Goal: Contribute content

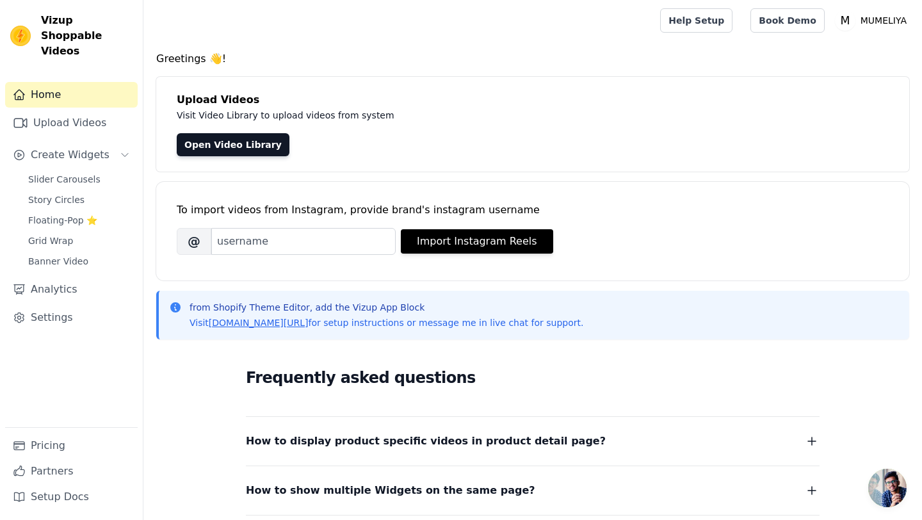
click at [60, 84] on link "Home" at bounding box center [71, 95] width 132 height 26
click at [77, 110] on link "Upload Videos" at bounding box center [71, 123] width 132 height 26
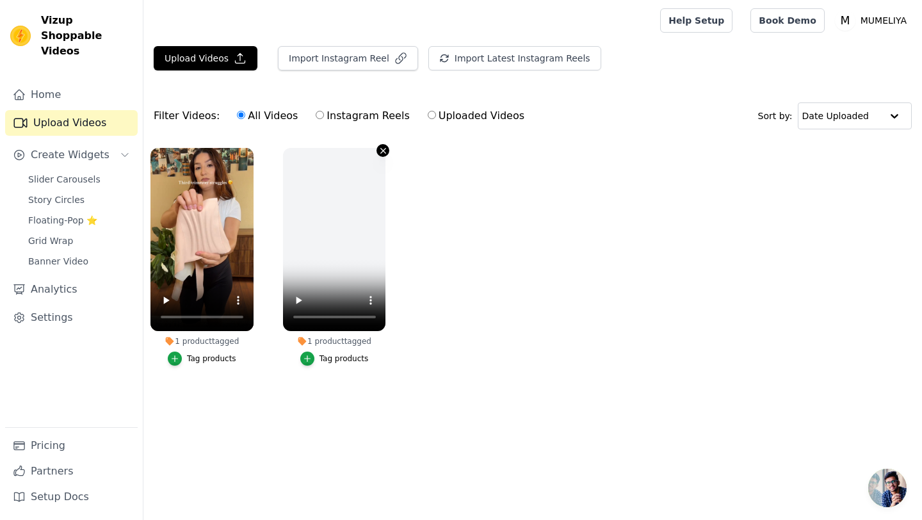
click at [383, 152] on icon "button" at bounding box center [383, 151] width 10 height 10
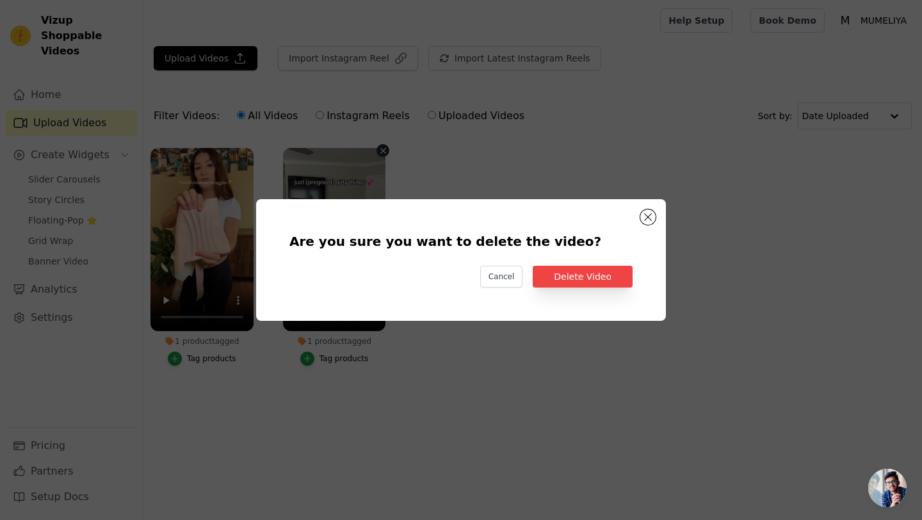
click at [559, 287] on div "Are you sure you want to delete the video? Cancel Delete Video" at bounding box center [460, 260] width 369 height 81
click at [580, 273] on button "Delete Video" at bounding box center [582, 277] width 100 height 22
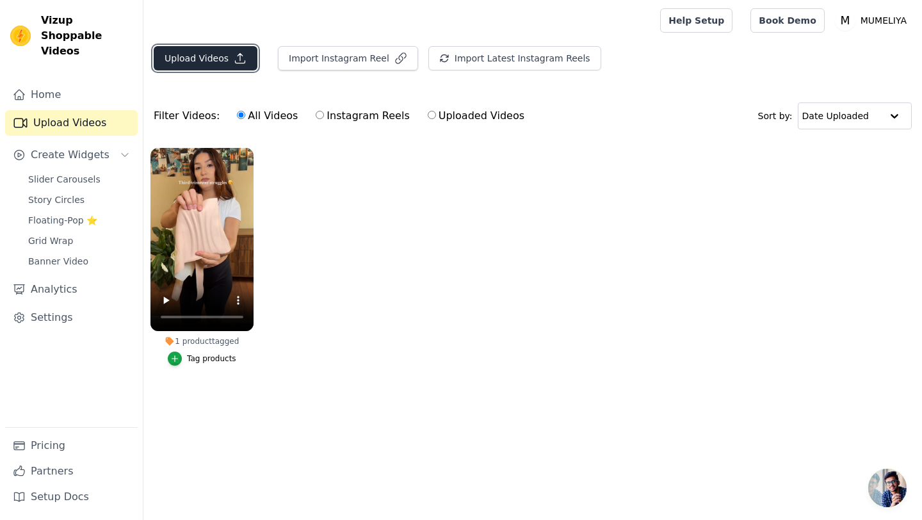
click at [203, 58] on button "Upload Videos" at bounding box center [206, 58] width 104 height 24
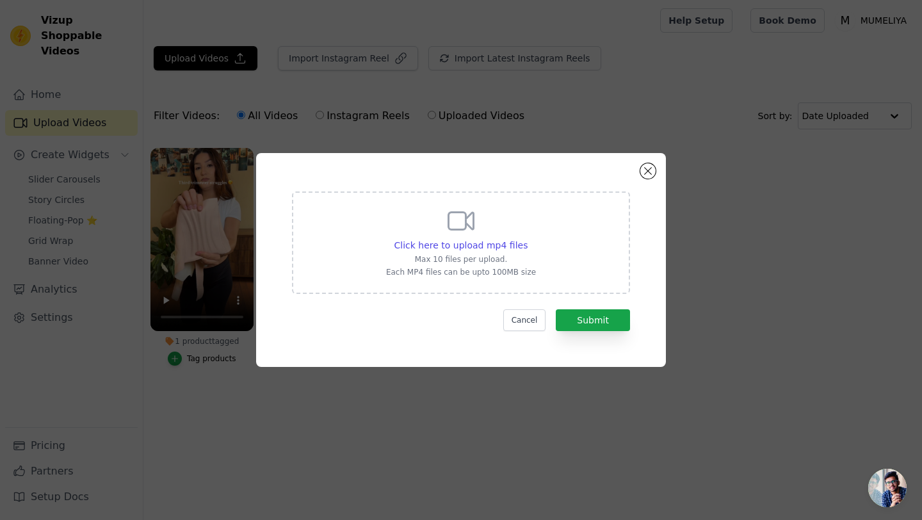
click at [475, 252] on div "Click here to upload mp4 files Max 10 files per upload. Each MP4 files can be u…" at bounding box center [461, 241] width 150 height 72
click at [527, 239] on input "Click here to upload mp4 files Max 10 files per upload. Each MP4 files can be u…" at bounding box center [527, 238] width 1 height 1
click at [651, 177] on button "Close modal" at bounding box center [647, 170] width 15 height 15
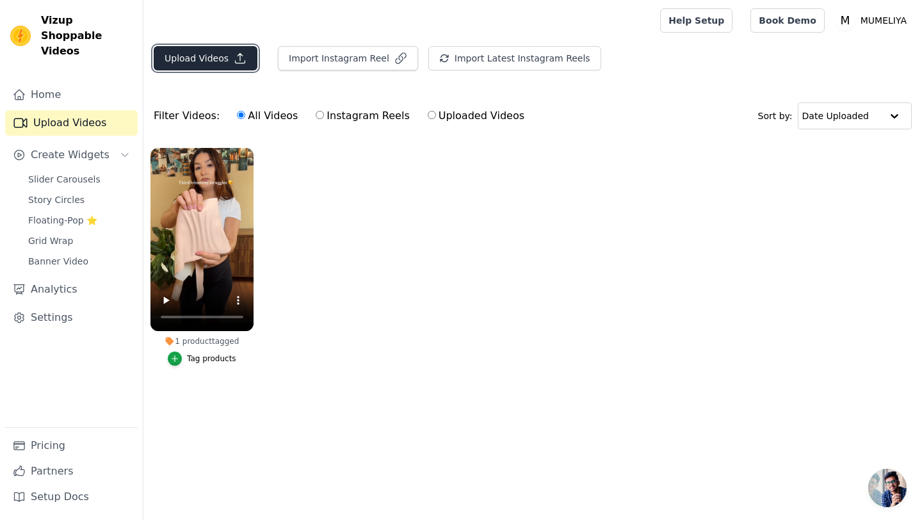
click at [193, 68] on button "Upload Videos" at bounding box center [206, 58] width 104 height 24
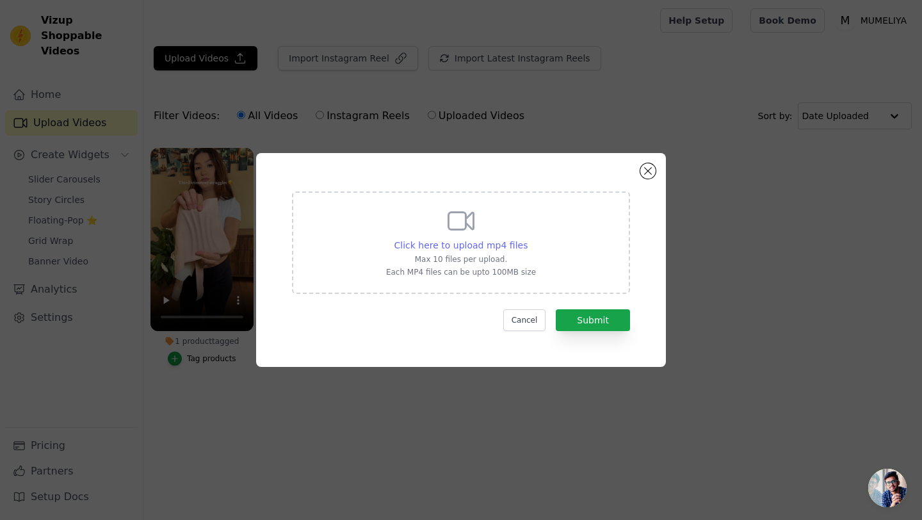
click at [471, 244] on span "Click here to upload mp4 files" at bounding box center [461, 245] width 134 height 10
click at [527, 239] on input "Click here to upload mp4 files Max 10 files per upload. Each MP4 files can be u…" at bounding box center [527, 238] width 1 height 1
type input "C:\fakepath\video crea français 1.mp4"
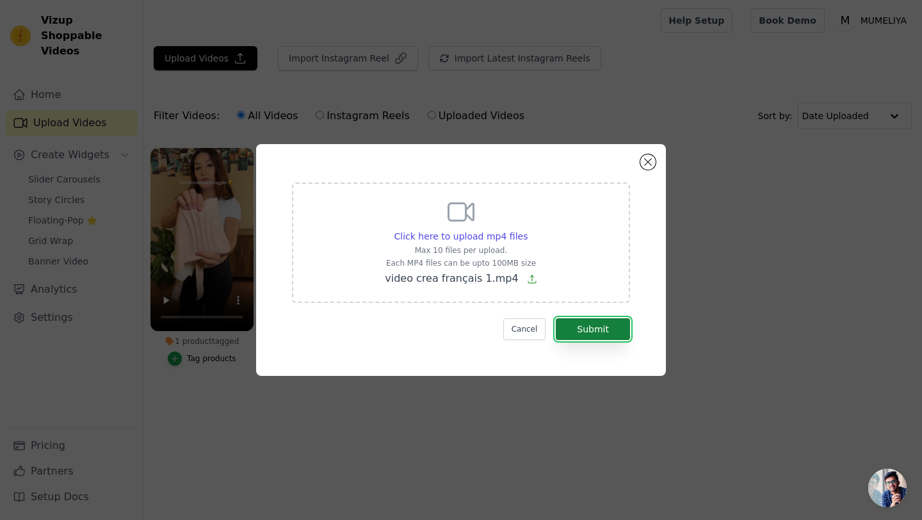
click at [591, 334] on button "Submit" at bounding box center [592, 329] width 74 height 22
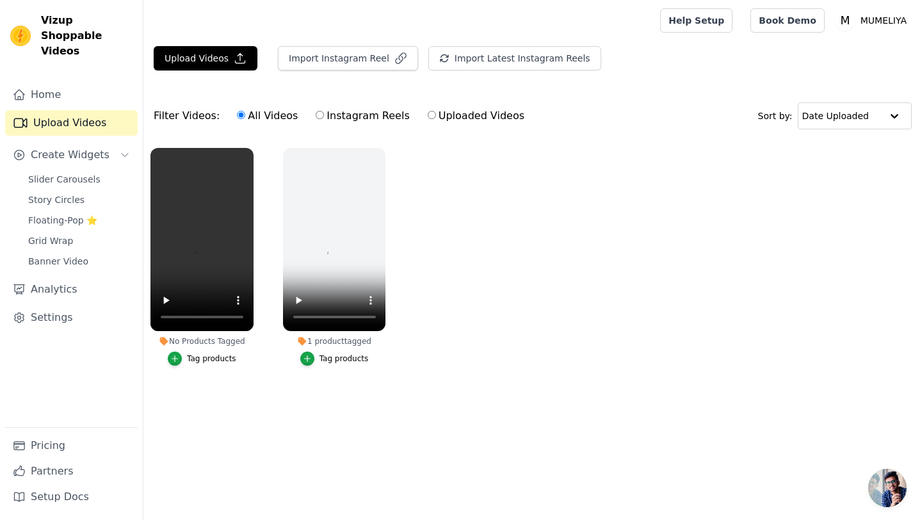
click at [207, 362] on div "Tag products" at bounding box center [211, 358] width 49 height 10
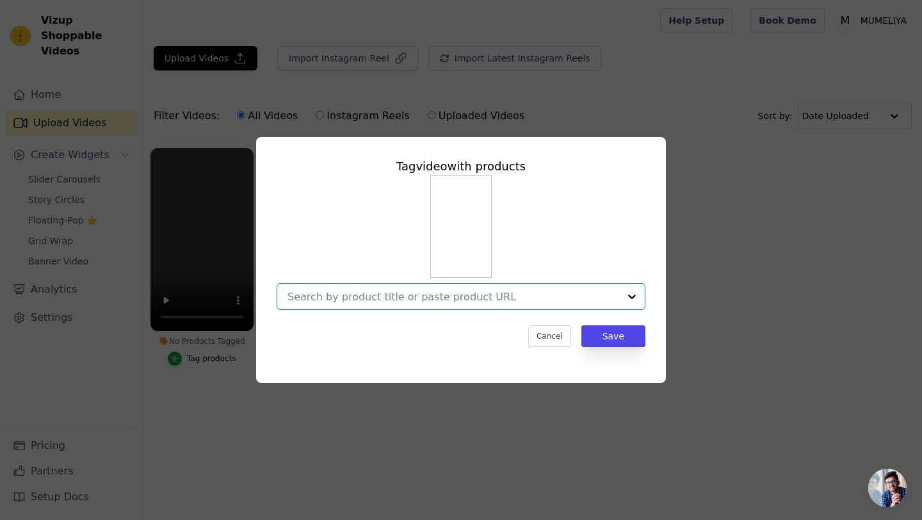
click at [428, 300] on input "No Products Tagged Tag video with products Option undefined, selected. Select i…" at bounding box center [453, 297] width 332 height 12
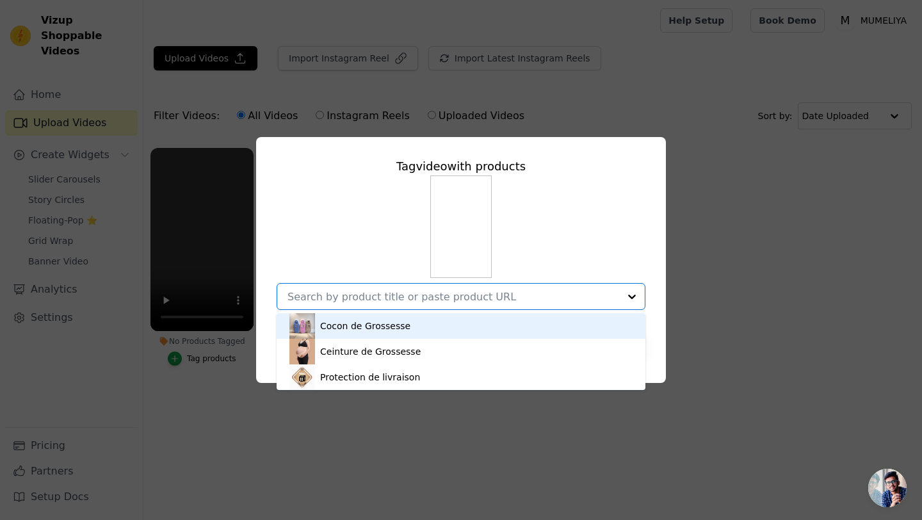
click at [421, 322] on div "Cocon de Grossesse" at bounding box center [460, 326] width 343 height 26
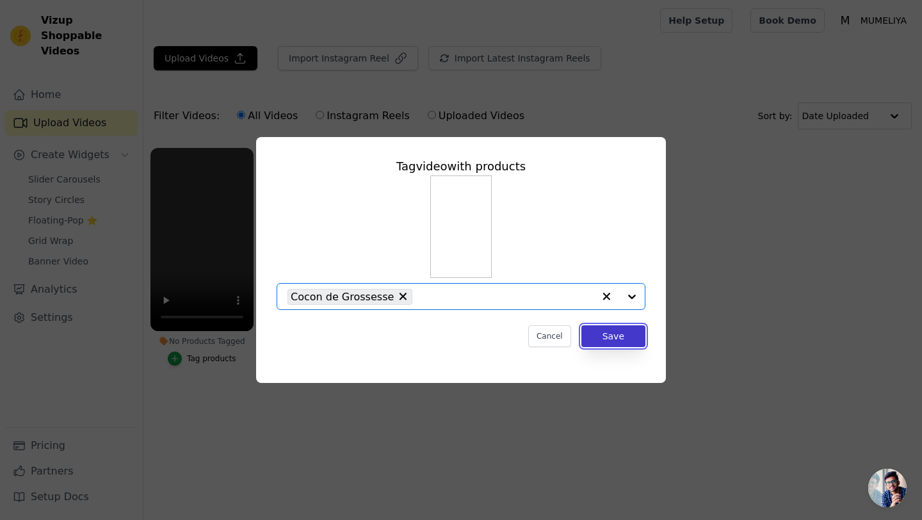
click at [607, 332] on button "Save" at bounding box center [613, 336] width 64 height 22
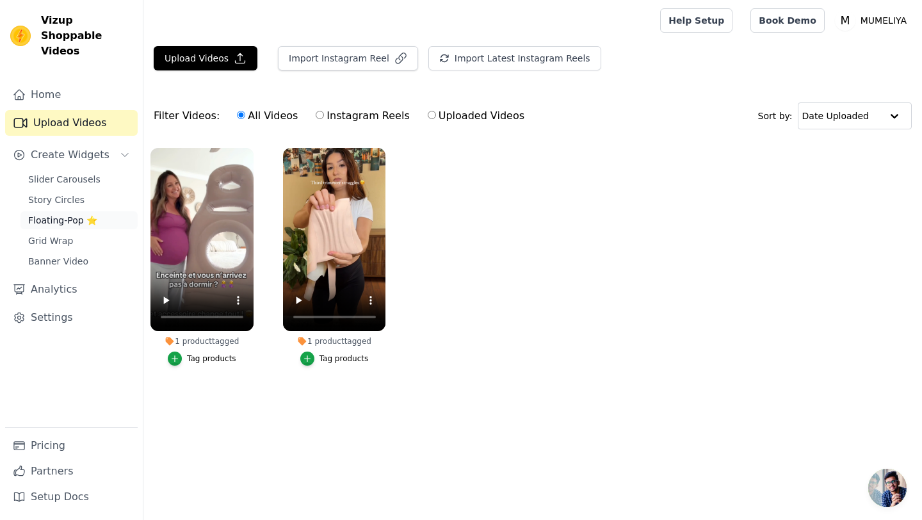
click at [63, 214] on span "Floating-Pop ⭐" at bounding box center [62, 220] width 69 height 13
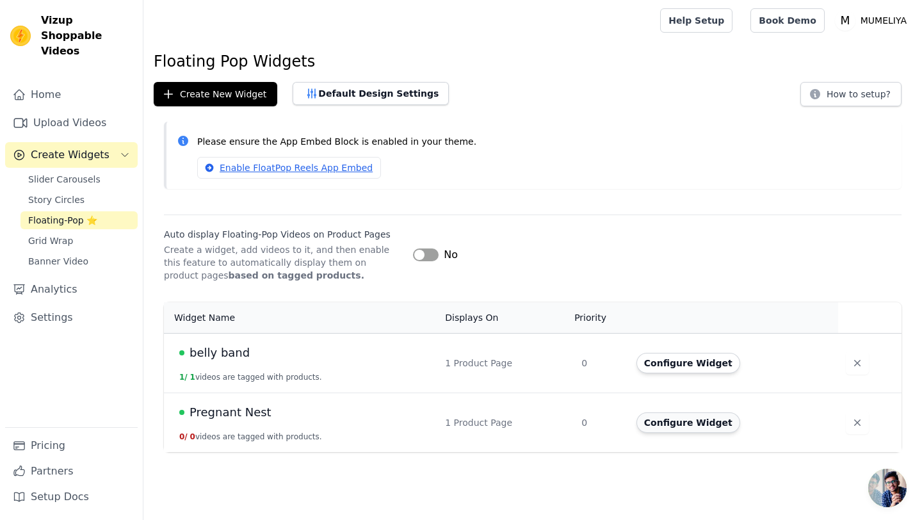
click at [646, 428] on button "Configure Widget" at bounding box center [688, 422] width 104 height 20
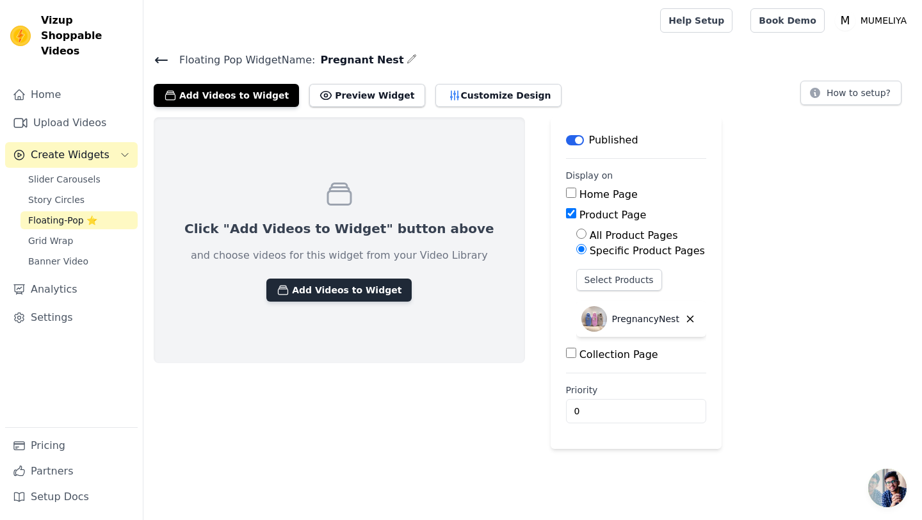
click at [307, 283] on button "Add Videos to Widget" at bounding box center [338, 289] width 145 height 23
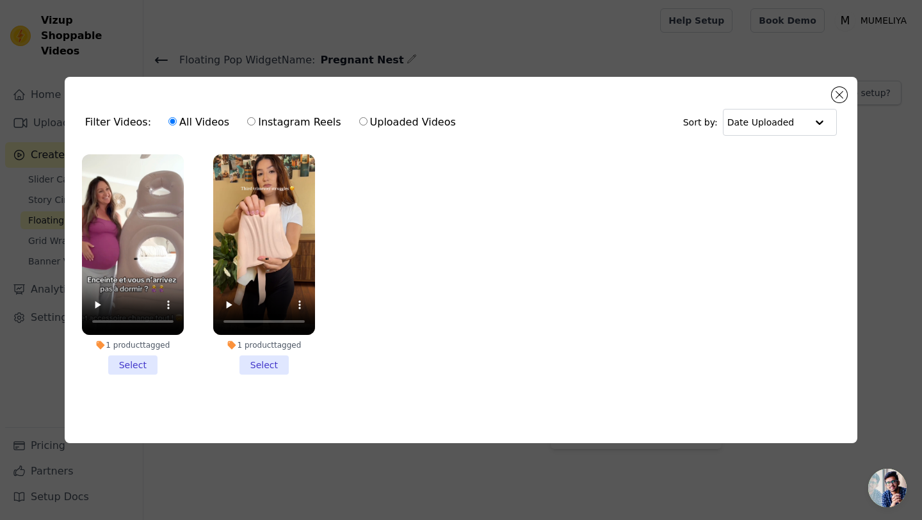
click at [136, 360] on li "1 product tagged Select" at bounding box center [133, 264] width 102 height 221
click at [0, 0] on input "1 product tagged Select" at bounding box center [0, 0] width 0 height 0
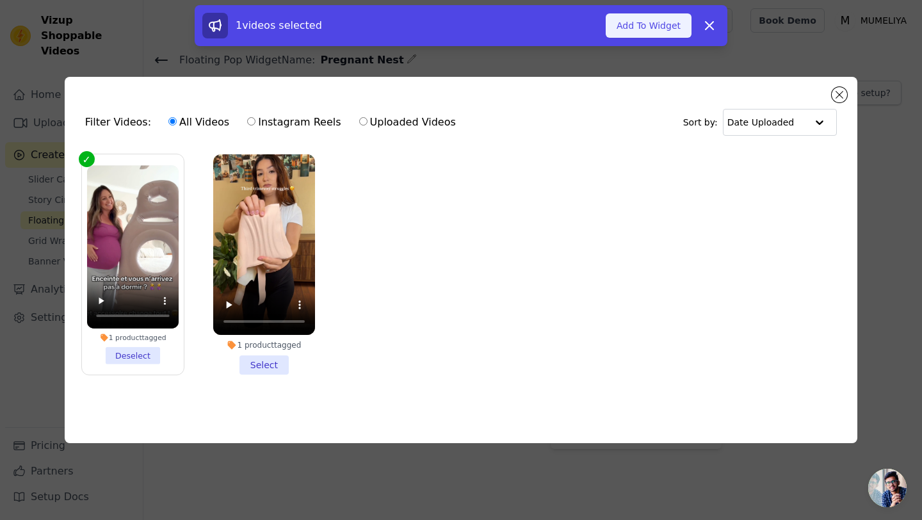
click at [629, 28] on button "Add To Widget" at bounding box center [648, 25] width 86 height 24
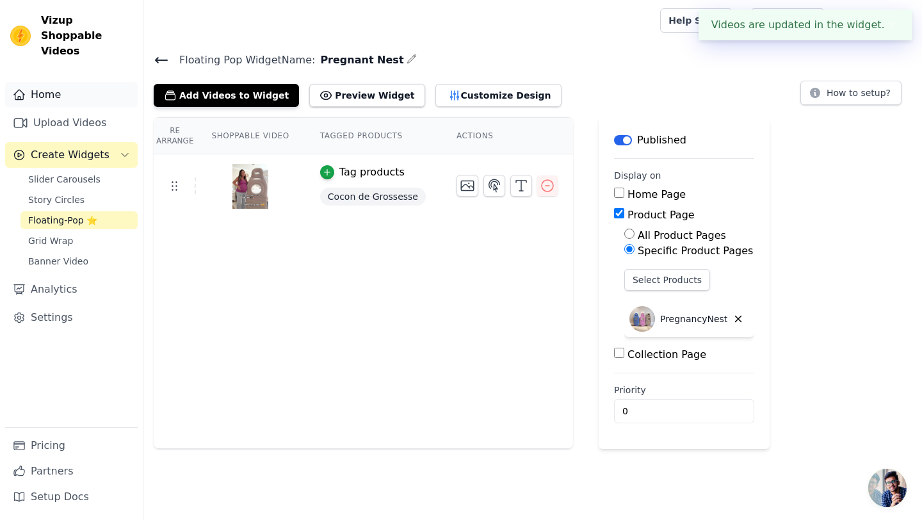
click at [86, 84] on link "Home" at bounding box center [71, 95] width 132 height 26
